Goal: Transaction & Acquisition: Obtain resource

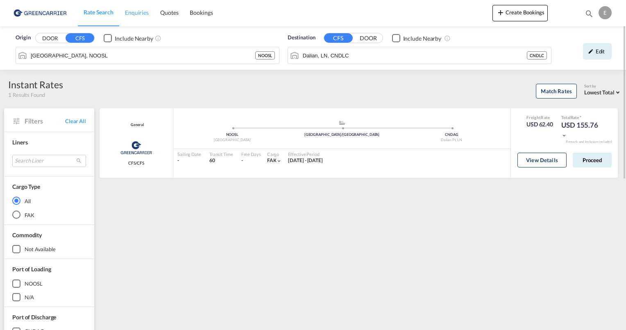
click at [145, 9] on span "Enquiries" at bounding box center [137, 12] width 24 height 7
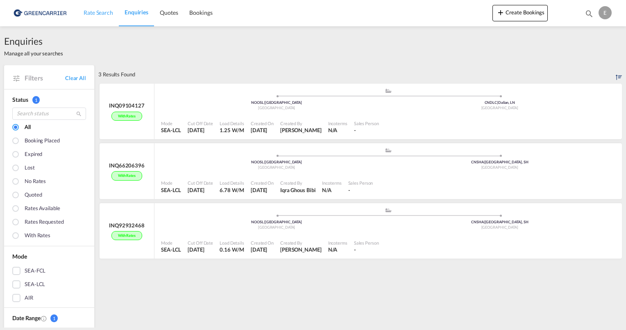
click at [98, 10] on span "Rate Search" at bounding box center [99, 12] width 30 height 7
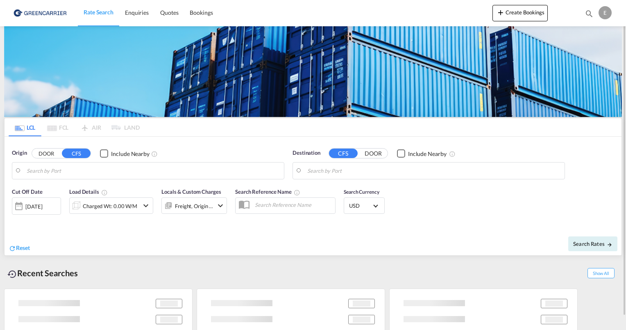
type input "[GEOGRAPHIC_DATA], NOOSL"
type input "Dalian, LN, CNDLC"
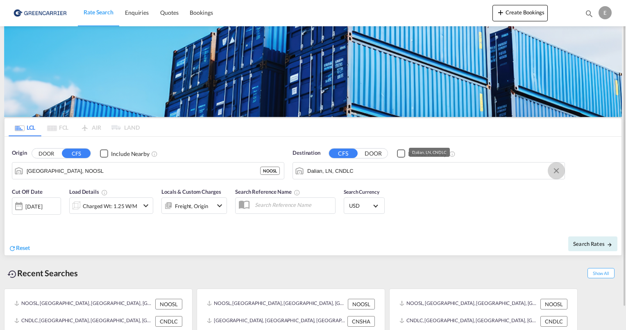
click at [554, 171] on button "Clear Input" at bounding box center [557, 170] width 12 height 12
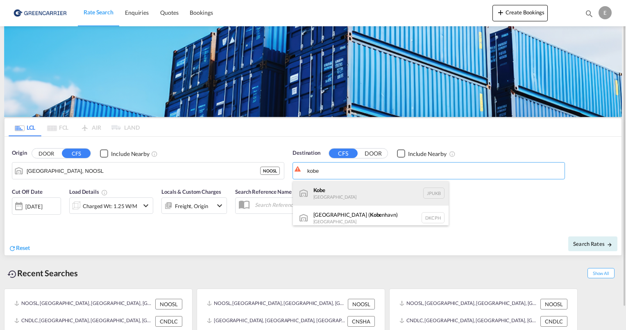
click at [384, 189] on div "Kobe [GEOGRAPHIC_DATA] JPUKB" at bounding box center [371, 193] width 156 height 25
type input "Kobe, JPUKB"
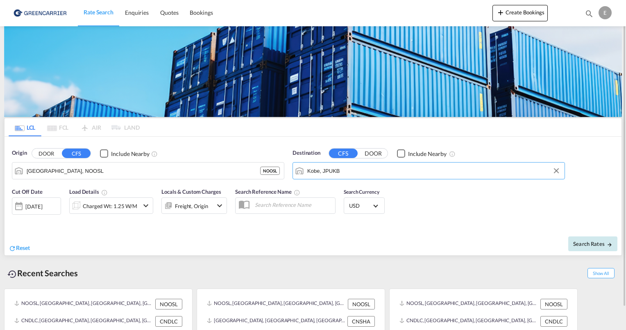
click at [601, 243] on span "Search Rates" at bounding box center [593, 243] width 39 height 7
type input "NOOSL to JPUKB / [DATE]"
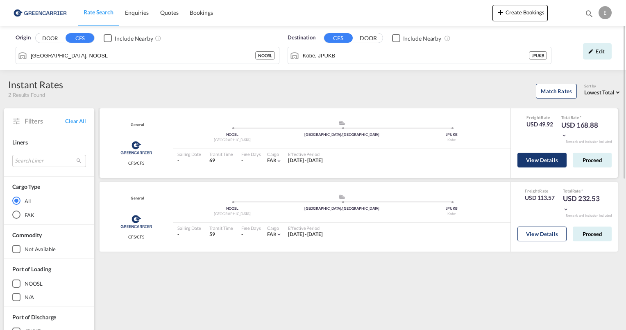
click at [536, 163] on button "View Details" at bounding box center [542, 159] width 49 height 15
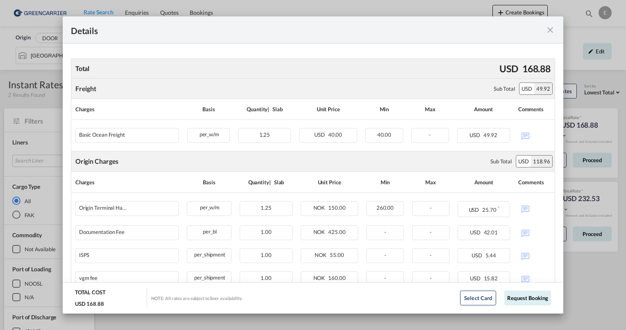
scroll to position [103, 0]
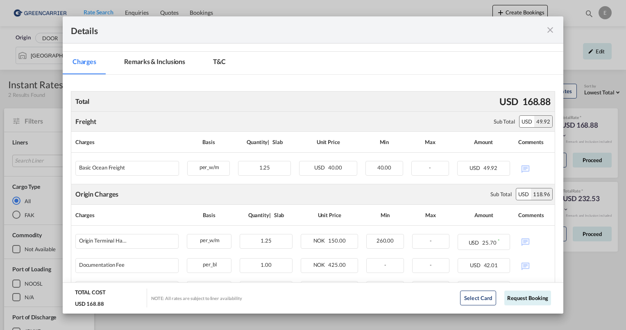
click at [549, 31] on md-icon "icon-close fg-AAA8AD m-0 cursor" at bounding box center [551, 30] width 10 height 10
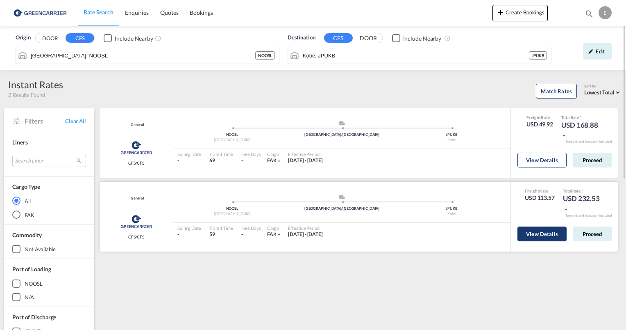
click at [543, 231] on button "View Details" at bounding box center [542, 233] width 49 height 15
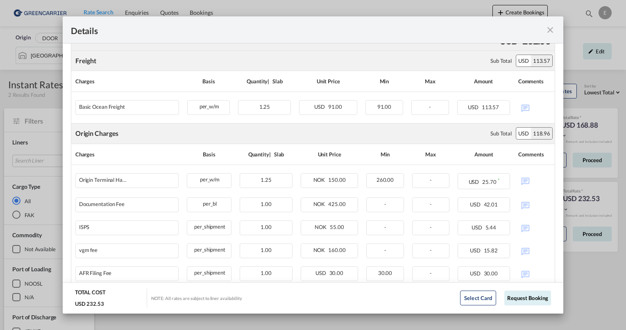
scroll to position [185, 0]
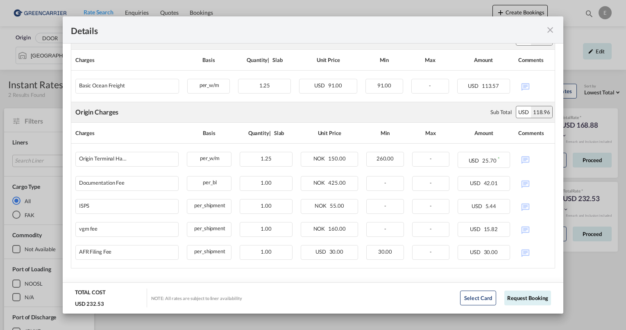
click at [546, 29] on md-icon "icon-close fg-AAA8AD m-0 cursor" at bounding box center [551, 30] width 10 height 10
